Goal: Understand process/instructions: Learn how to perform a task or action

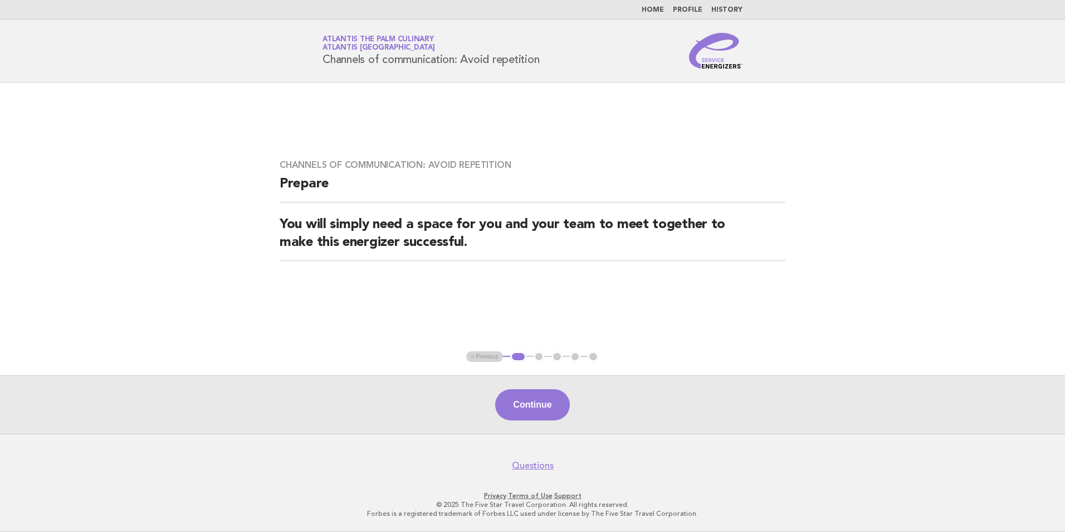
click at [707, 49] on img at bounding box center [715, 51] width 53 height 36
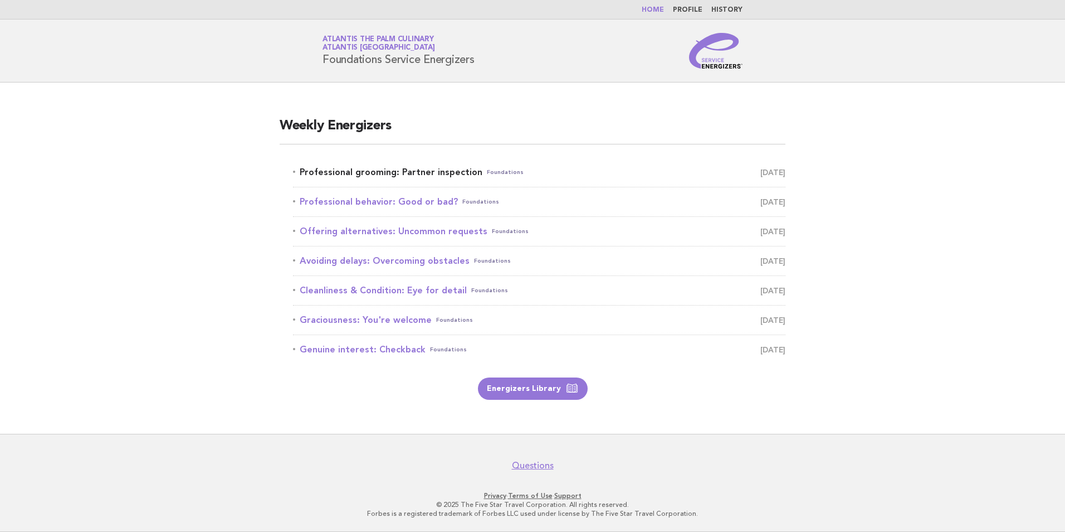
click at [427, 171] on link "Professional grooming: Partner inspection Foundations October 2" at bounding box center [539, 172] width 493 height 16
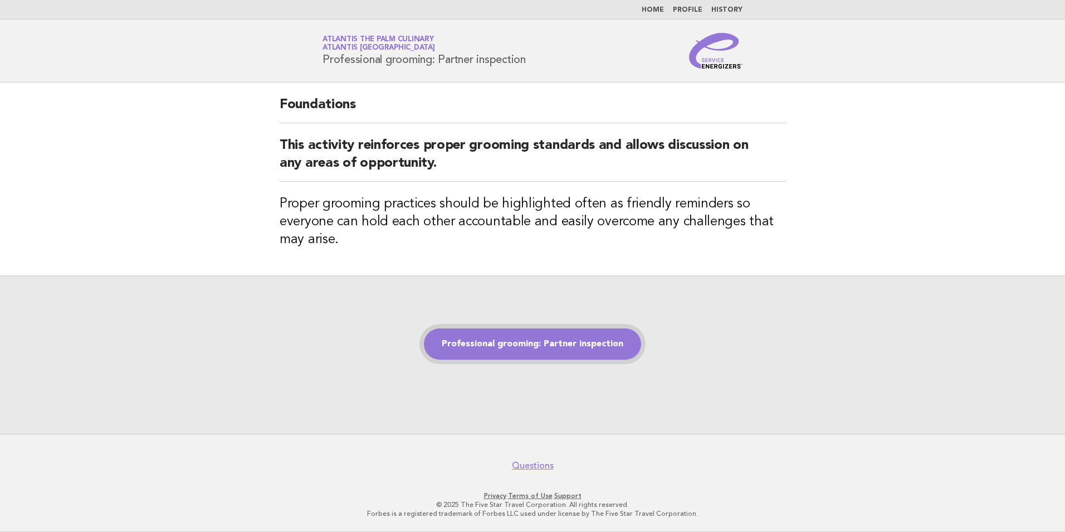
click at [554, 348] on link "Professional grooming: Partner inspection" at bounding box center [532, 343] width 217 height 31
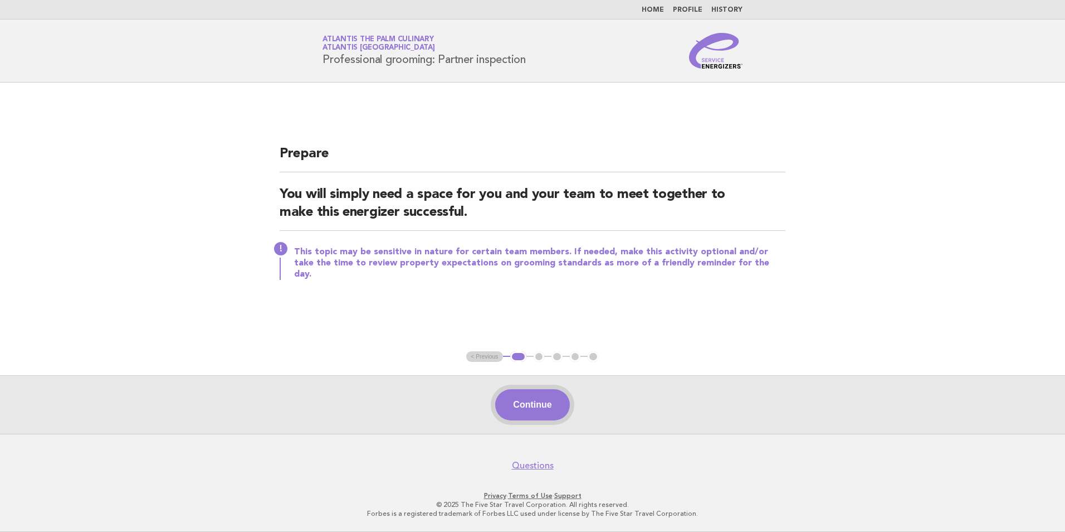
click at [513, 406] on button "Continue" at bounding box center [532, 404] width 74 height 31
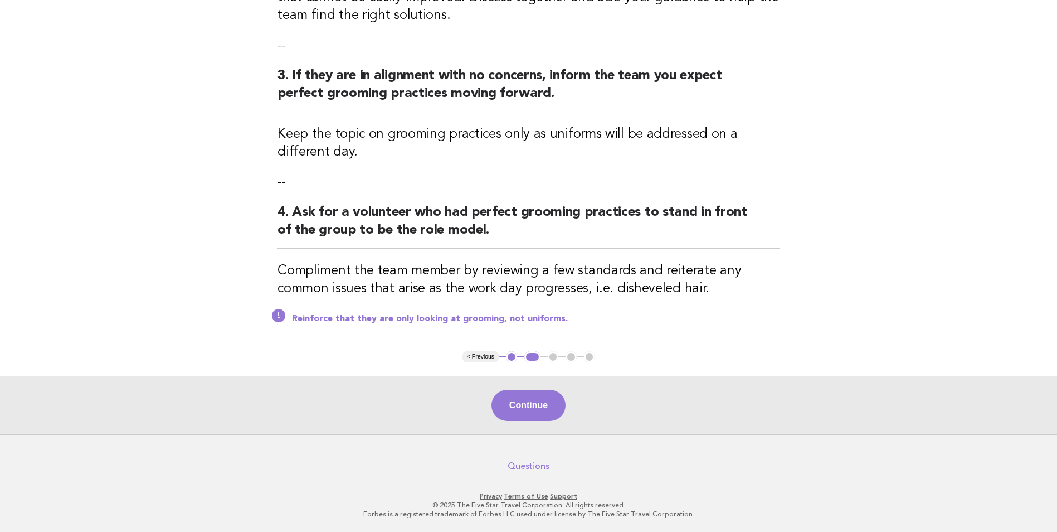
click at [521, 399] on button "Continue" at bounding box center [528, 405] width 74 height 31
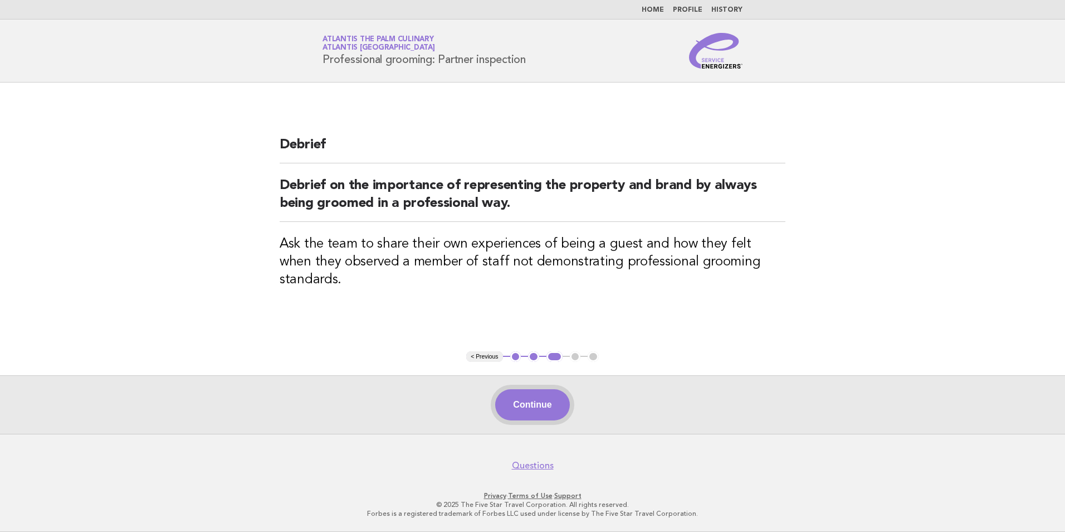
click at [542, 402] on button "Continue" at bounding box center [532, 404] width 74 height 31
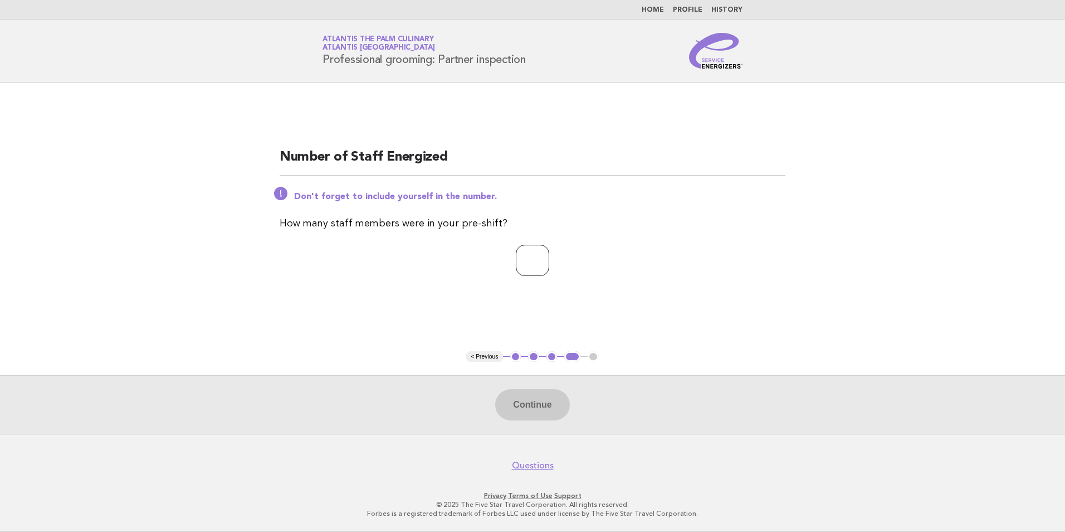
click at [530, 260] on input "number" at bounding box center [532, 260] width 33 height 31
type input "**"
click at [522, 396] on button "Continue" at bounding box center [532, 404] width 74 height 31
